Goal: Task Accomplishment & Management: Manage account settings

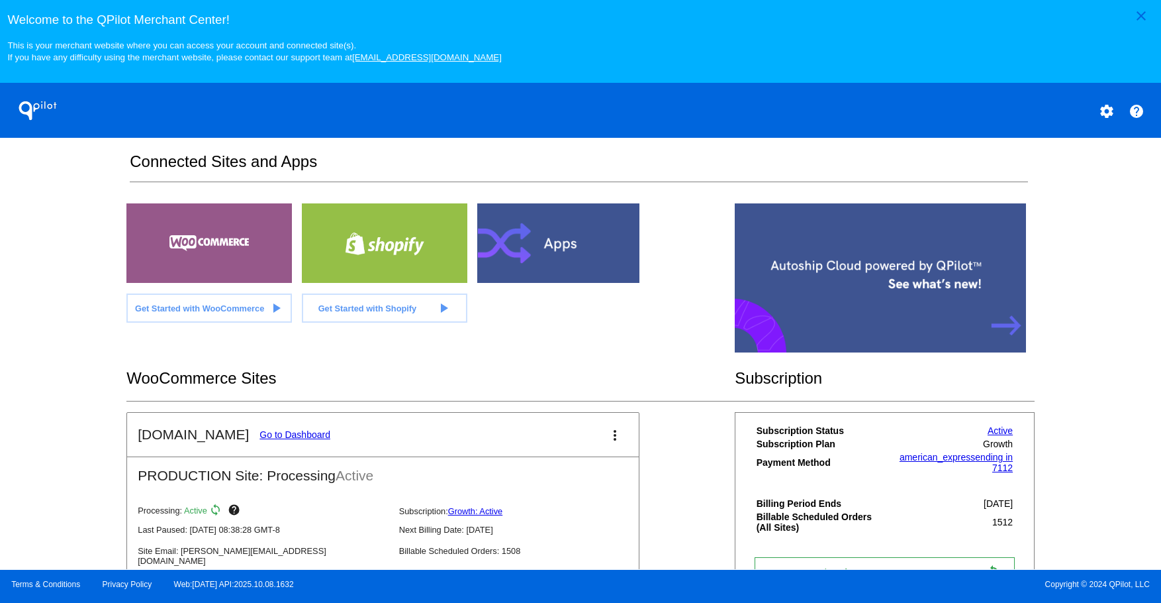
scroll to position [408, 0]
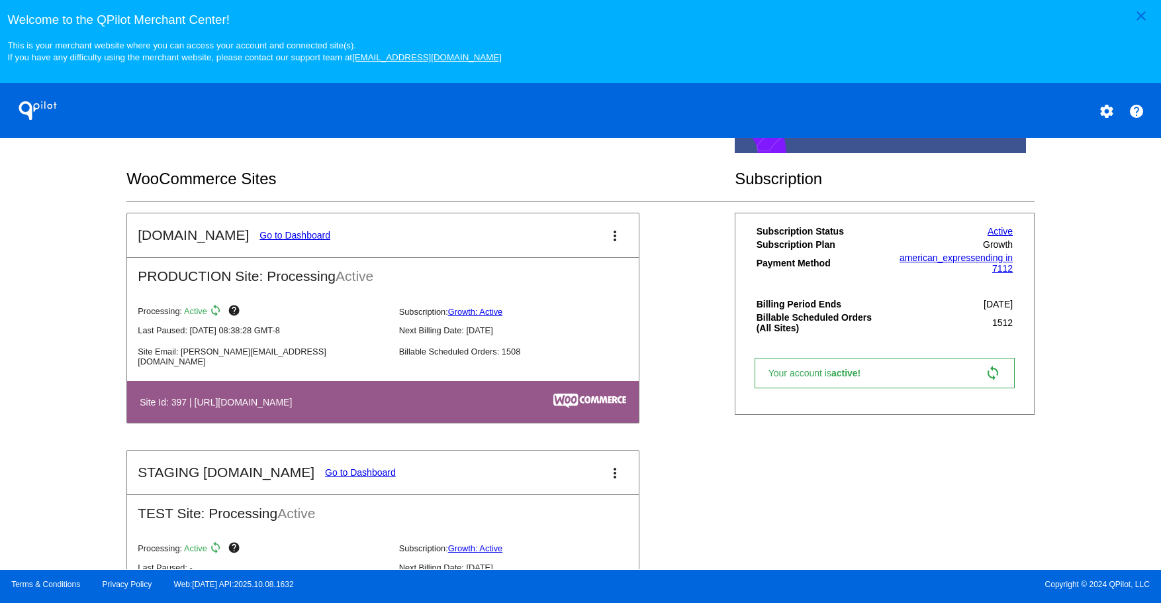
click at [268, 234] on link "Go to Dashboard" at bounding box center [295, 235] width 71 height 11
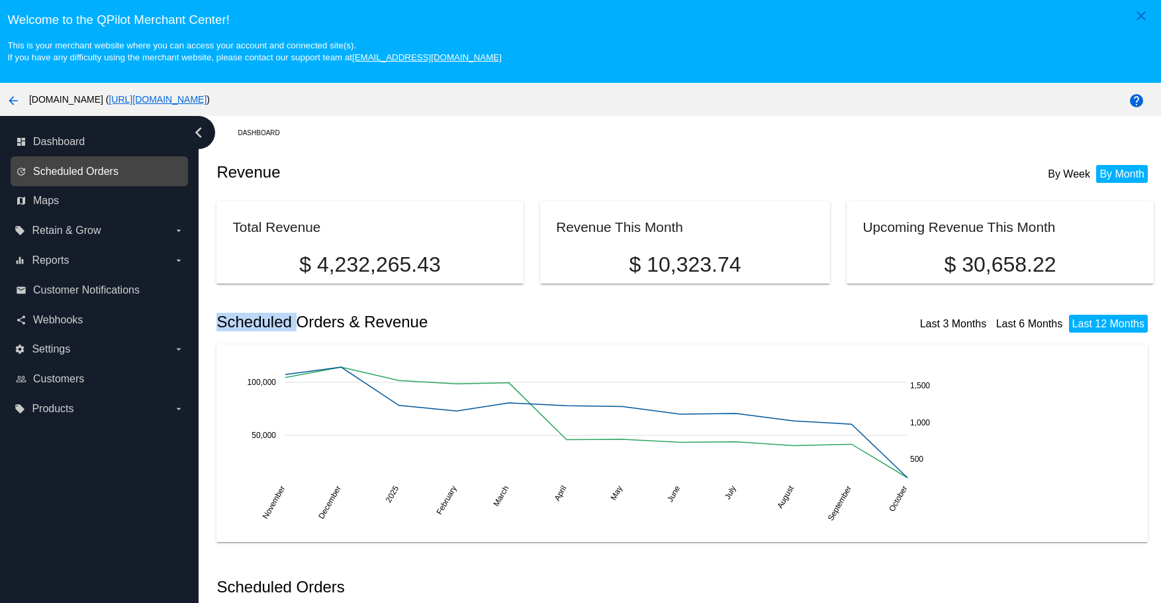
click at [87, 168] on span "Scheduled Orders" at bounding box center [75, 172] width 85 height 12
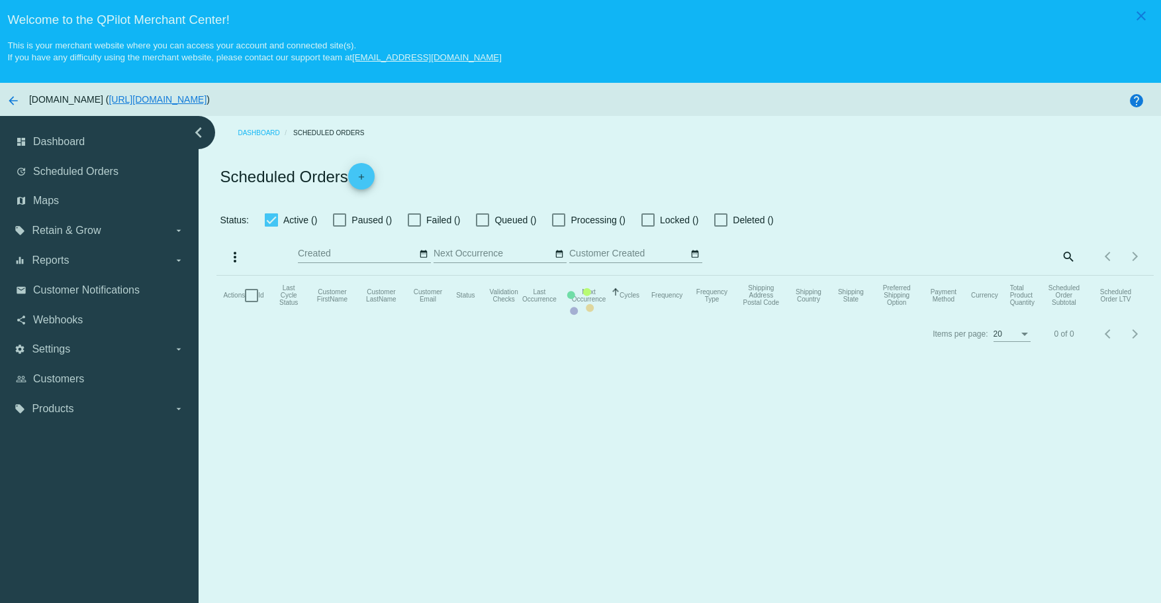
checkbox input "true"
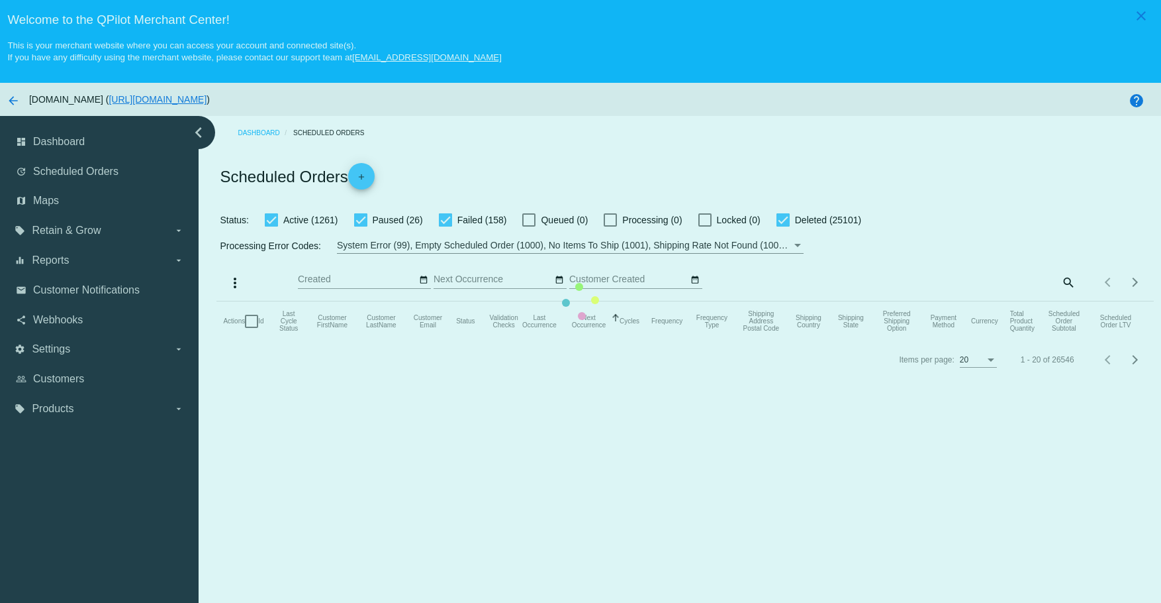
click at [865, 341] on mat-table "Actions Id Last Cycle Status Customer FirstName Customer LastName Customer Emai…" at bounding box center [685, 321] width 937 height 40
drag, startPoint x: 818, startPoint y: 279, endPoint x: 820, endPoint y: 232, distance: 47.7
click at [817, 301] on mat-table "Actions Id Last Cycle Status Customer FirstName Customer LastName Customer Emai…" at bounding box center [685, 321] width 937 height 40
drag, startPoint x: 820, startPoint y: 232, endPoint x: 819, endPoint y: 219, distance: 13.3
click at [820, 301] on mat-table "Actions Id Last Cycle Status Customer FirstName Customer LastName Customer Emai…" at bounding box center [685, 321] width 937 height 40
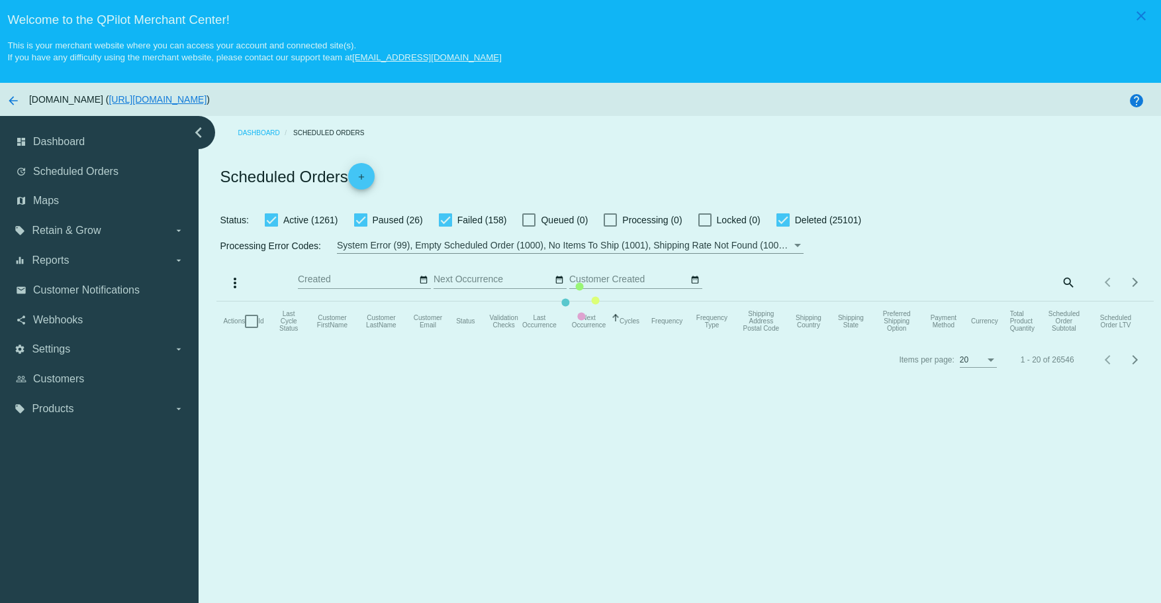
click at [819, 301] on mat-table "Actions Id Last Cycle Status Customer FirstName Customer LastName Customer Emai…" at bounding box center [685, 321] width 937 height 40
drag, startPoint x: 810, startPoint y: 187, endPoint x: 676, endPoint y: 230, distance: 140.7
click at [769, 301] on mat-table "Actions Id Last Cycle Status Customer FirstName Customer LastName Customer Emai…" at bounding box center [685, 321] width 937 height 40
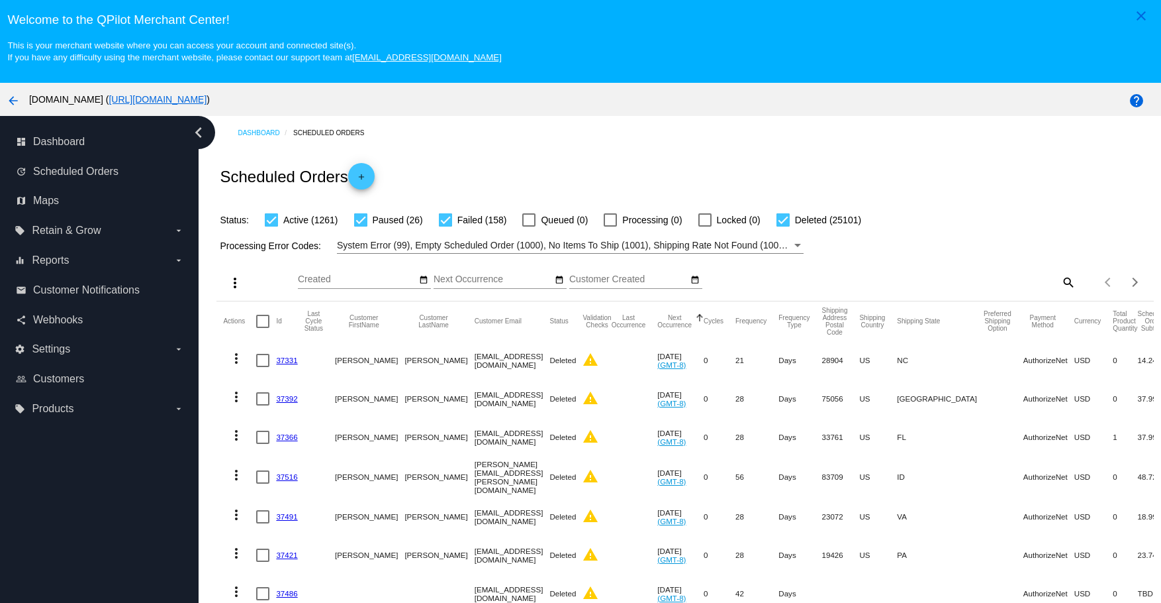
click at [1060, 277] on mat-icon "search" at bounding box center [1068, 281] width 16 height 21
drag, startPoint x: 968, startPoint y: 281, endPoint x: 960, endPoint y: 285, distance: 9.2
click at [966, 281] on input "Search" at bounding box center [960, 279] width 234 height 11
paste input "beesandrice05@gmail.com"
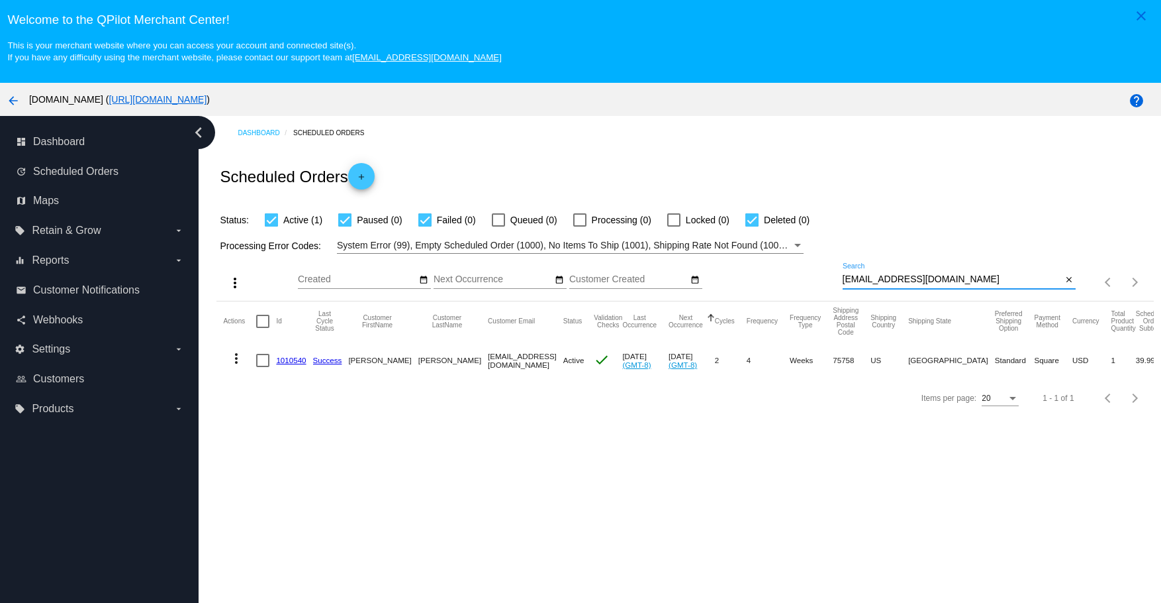
click at [234, 358] on mat-icon "more_vert" at bounding box center [236, 358] width 16 height 16
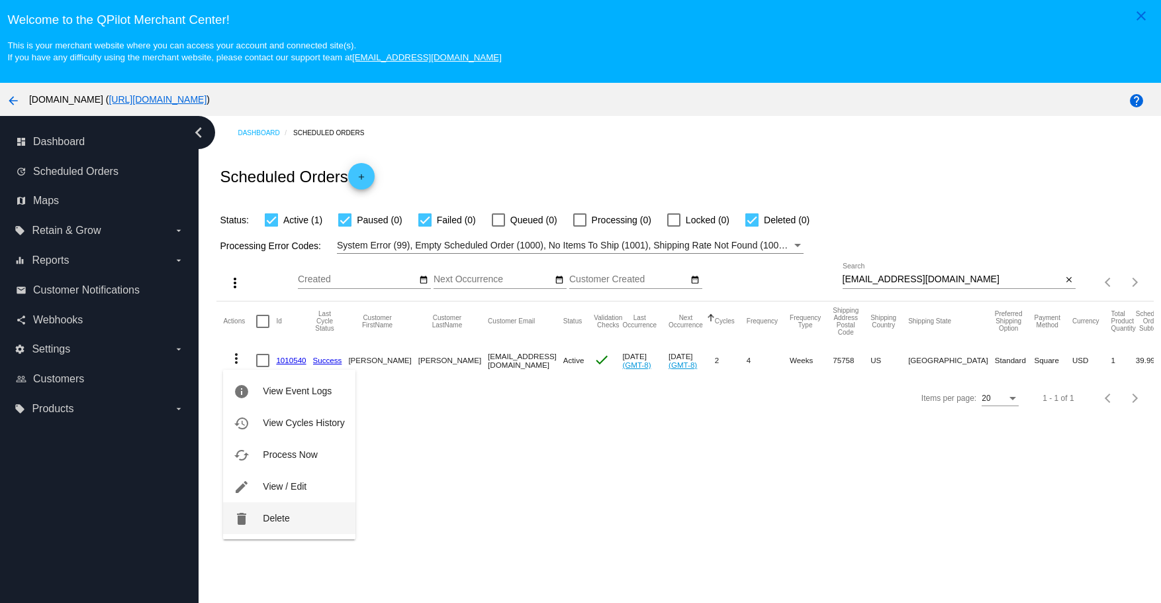
click at [252, 518] on button "delete Delete" at bounding box center [289, 518] width 132 height 32
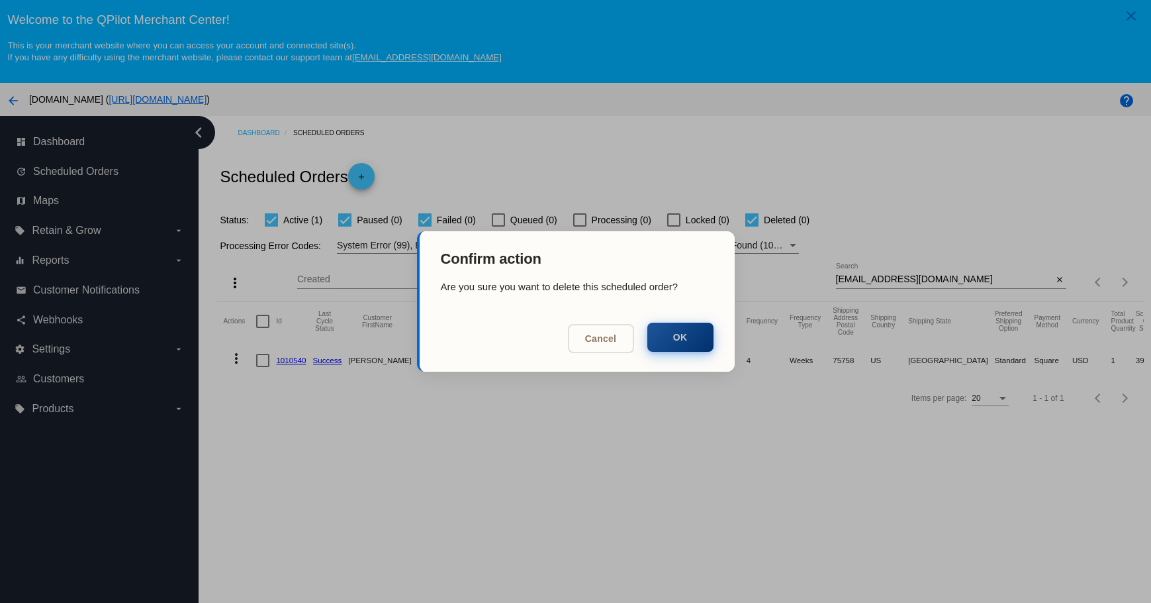
click at [679, 342] on button "OK" at bounding box center [681, 336] width 66 height 29
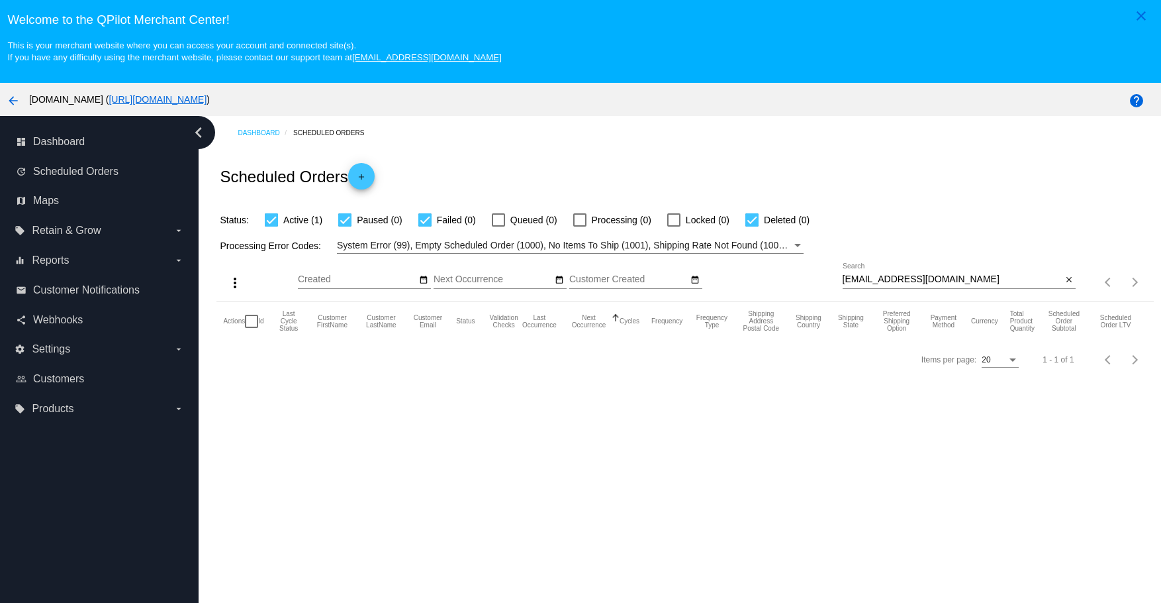
click at [967, 278] on input "beesandrice05@gmail.com" at bounding box center [953, 279] width 220 height 11
type input "beesandrice05@gmail.com"
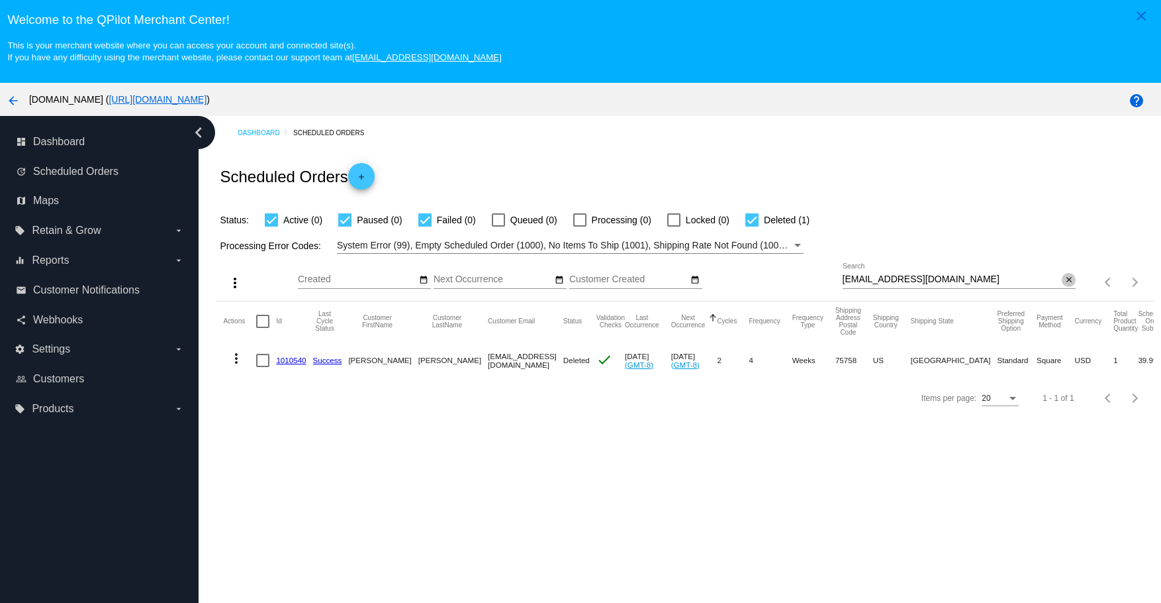
click at [1066, 281] on button "close" at bounding box center [1069, 280] width 14 height 14
